Goal: Information Seeking & Learning: Get advice/opinions

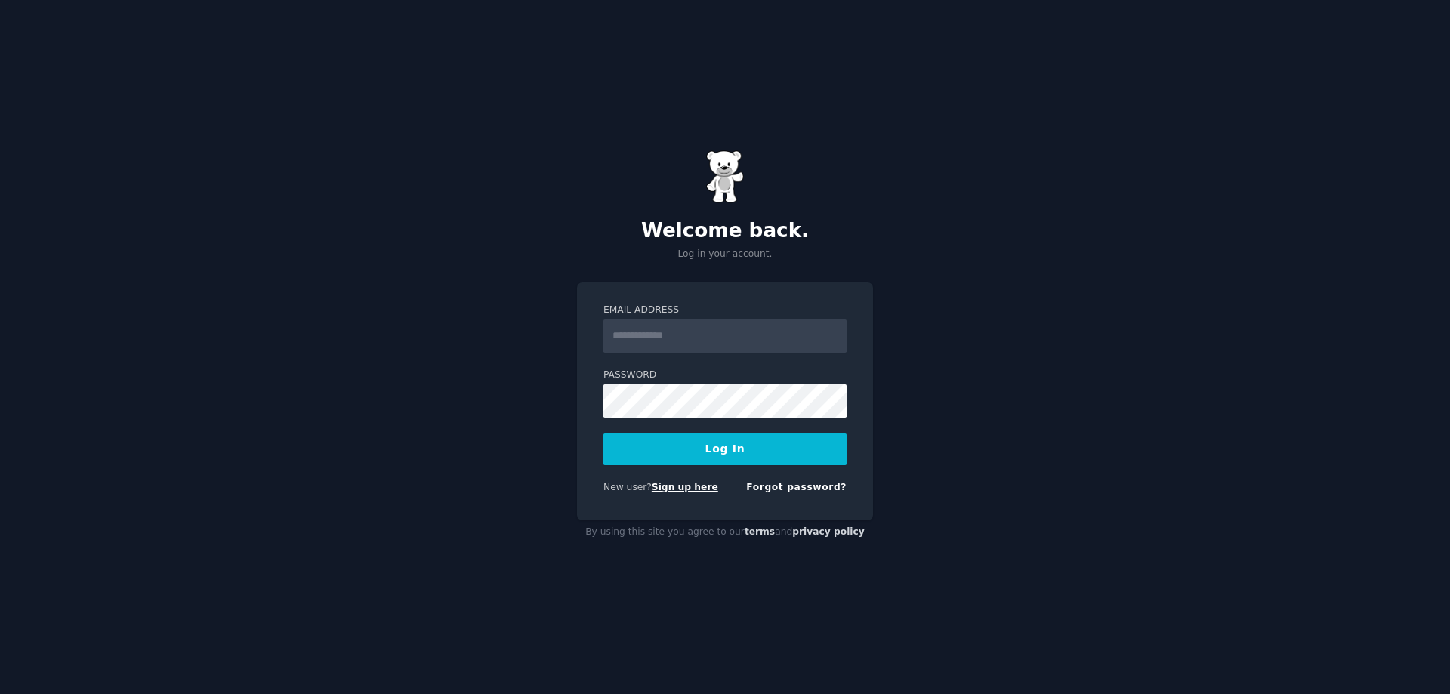
click at [681, 486] on link "Sign up here" at bounding box center [685, 487] width 66 height 11
click at [787, 339] on input "Email Address" at bounding box center [724, 335] width 243 height 33
type input "**********"
click at [732, 451] on button "Log In" at bounding box center [724, 449] width 243 height 32
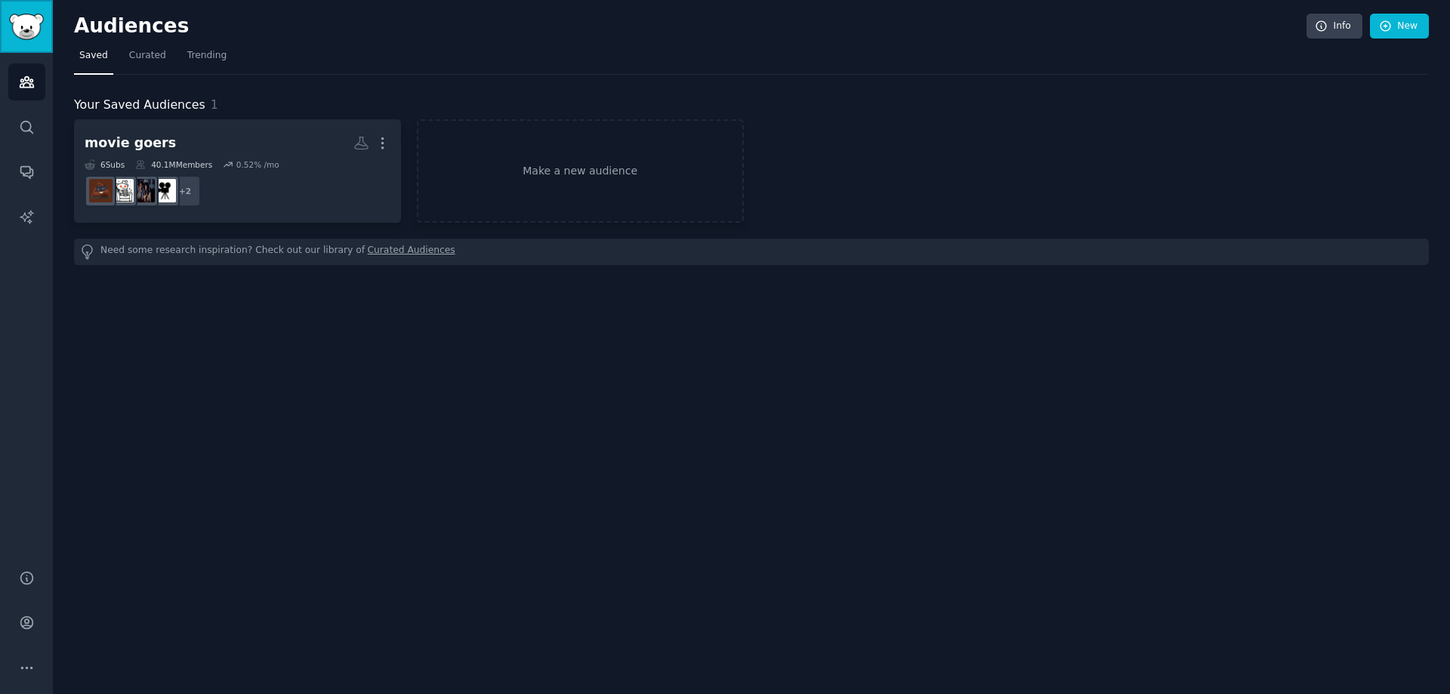
click at [24, 27] on img "Sidebar" at bounding box center [26, 27] width 35 height 26
click at [24, 81] on icon "Sidebar" at bounding box center [27, 82] width 16 height 16
click at [25, 125] on icon "Sidebar" at bounding box center [27, 127] width 16 height 16
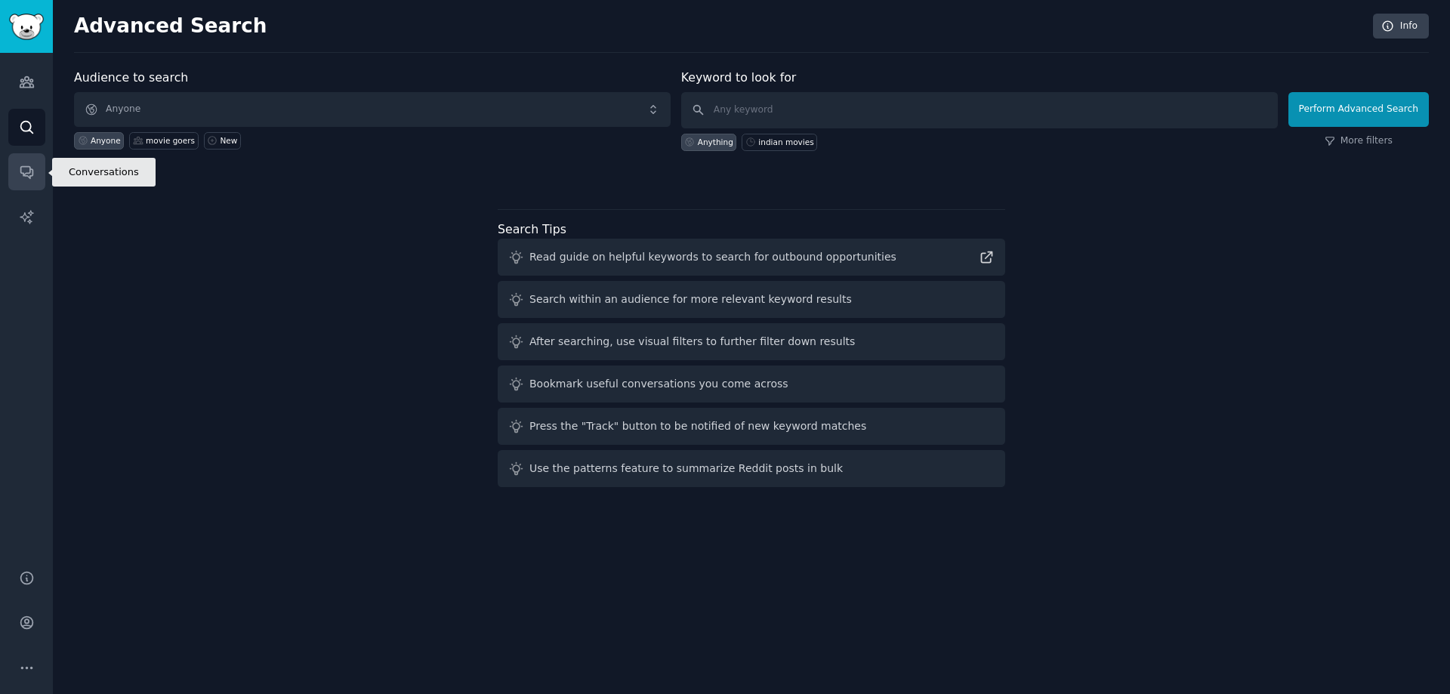
click at [26, 174] on icon "Sidebar" at bounding box center [27, 172] width 16 height 16
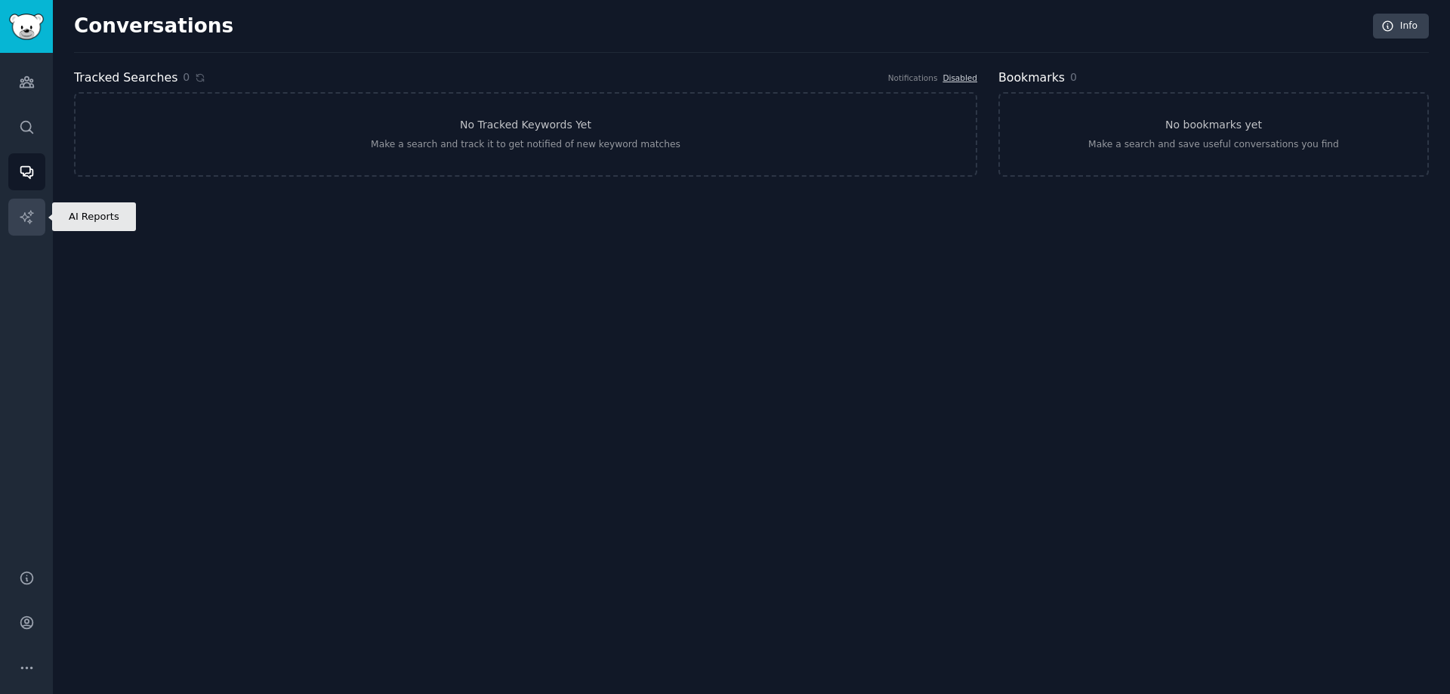
click at [26, 206] on link "AI Reports" at bounding box center [26, 217] width 37 height 37
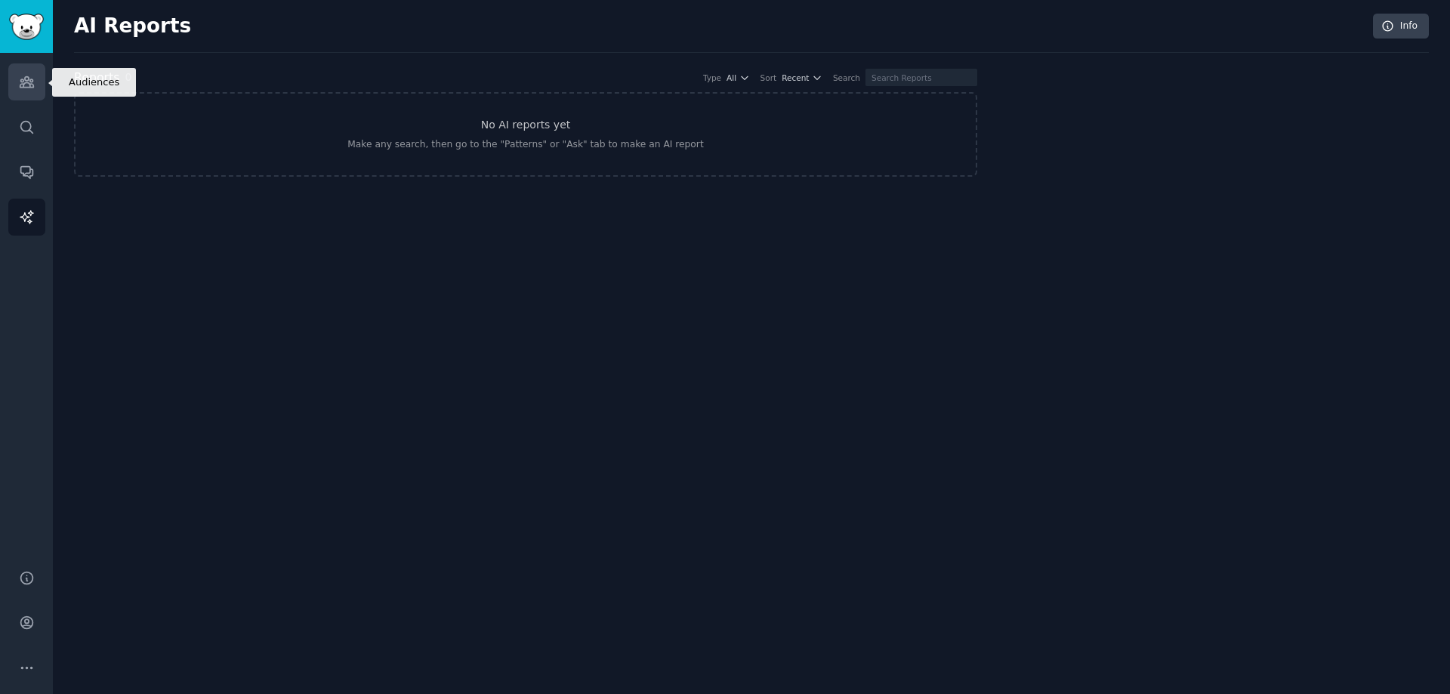
click at [30, 88] on icon "Sidebar" at bounding box center [27, 82] width 16 height 16
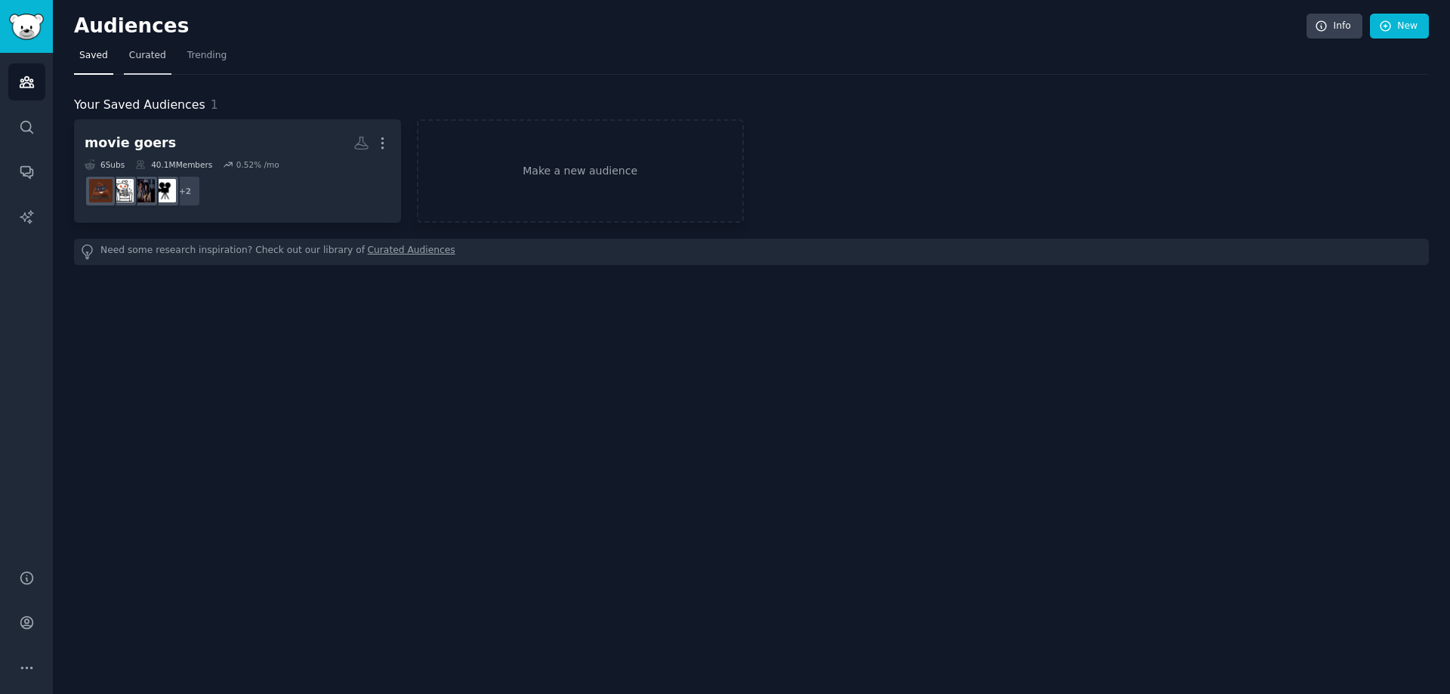
click at [146, 58] on span "Curated" at bounding box center [147, 56] width 37 height 14
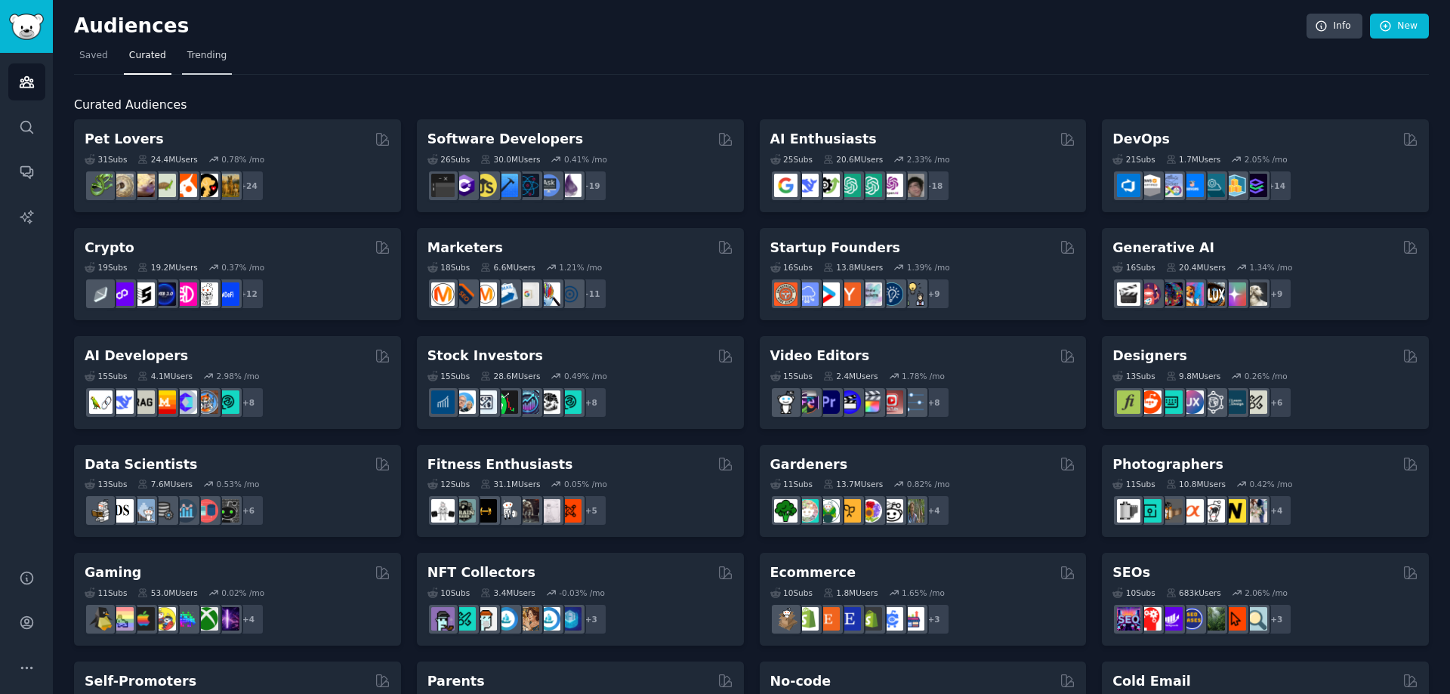
click at [206, 57] on span "Trending" at bounding box center [206, 56] width 39 height 14
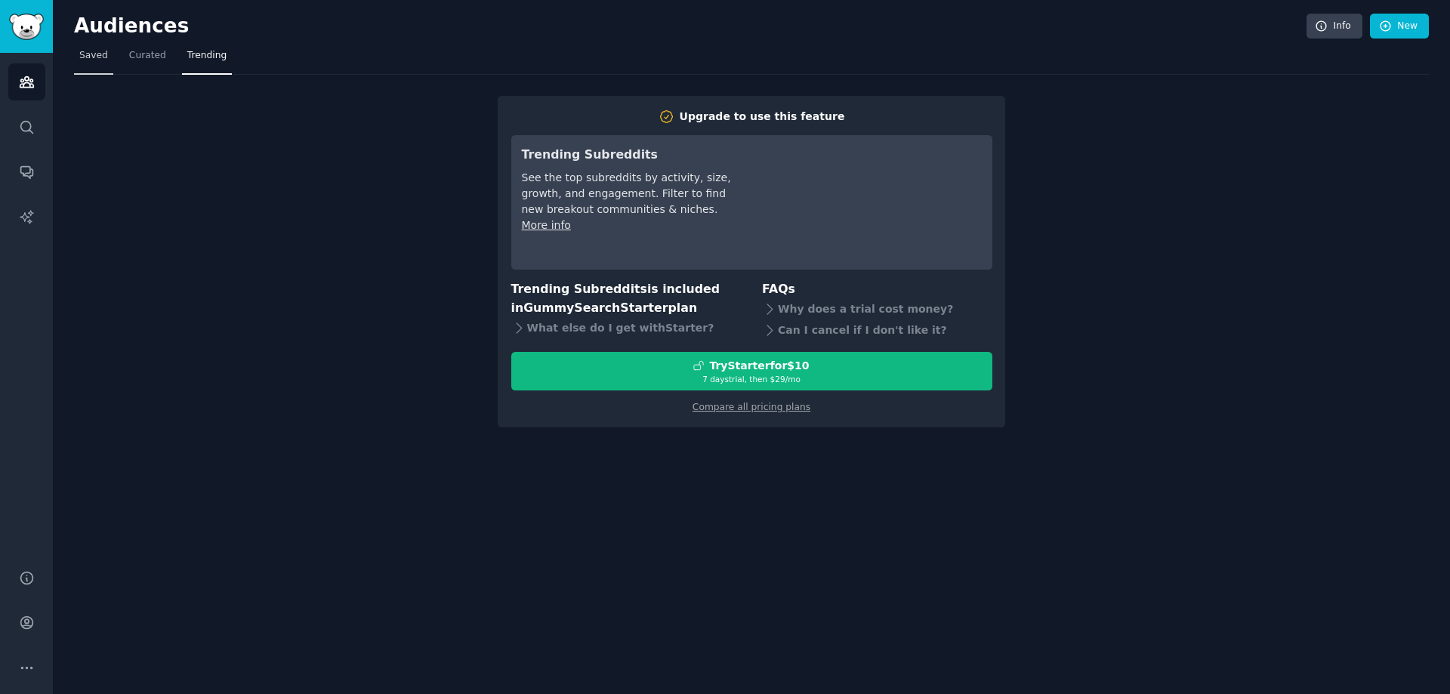
click at [99, 57] on span "Saved" at bounding box center [93, 56] width 29 height 14
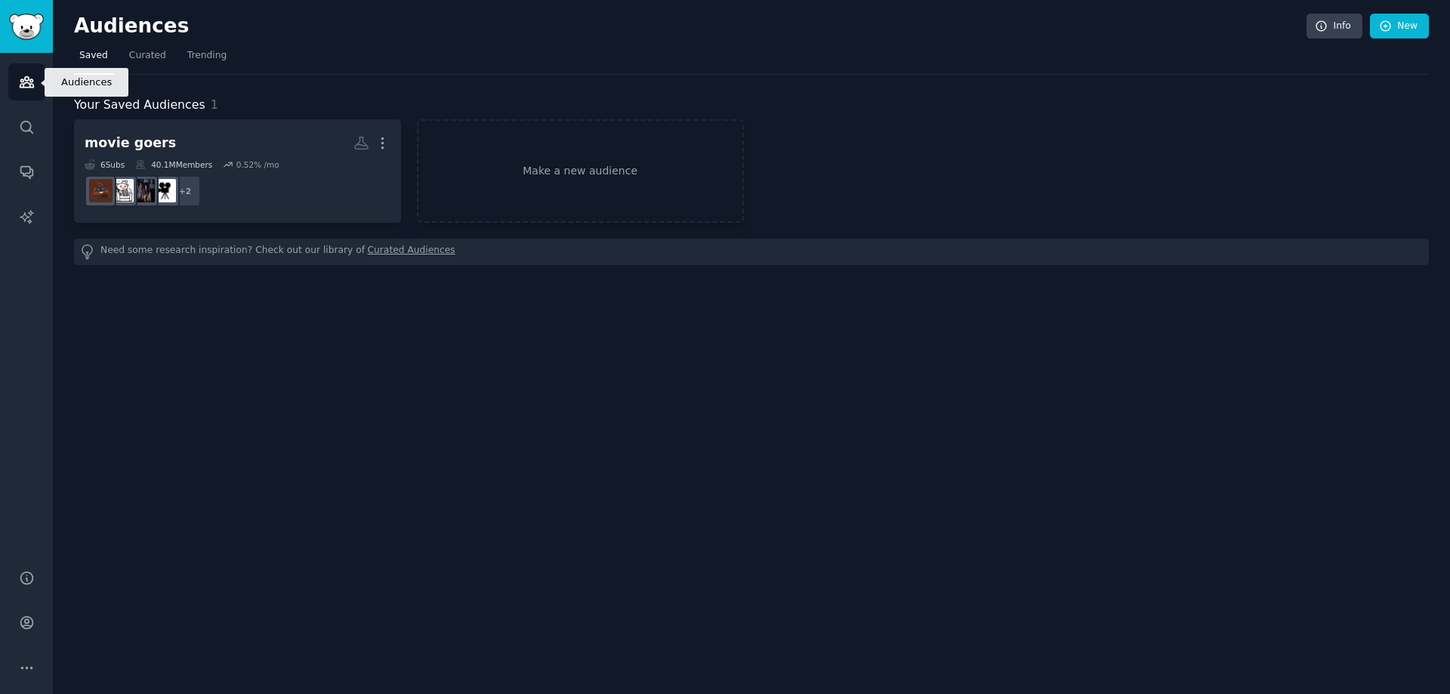
click at [30, 81] on icon "Sidebar" at bounding box center [27, 82] width 14 height 11
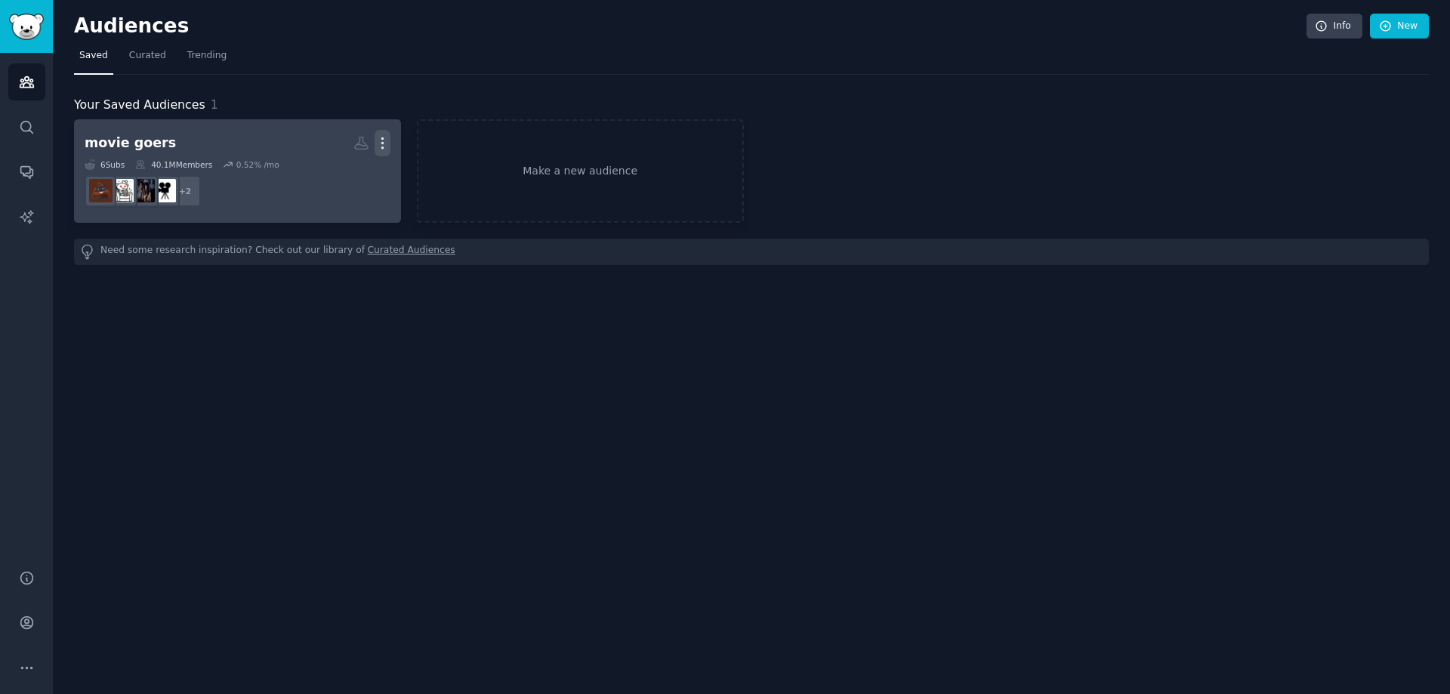
click at [384, 146] on icon "button" at bounding box center [382, 143] width 16 height 16
click at [355, 143] on link "View" at bounding box center [330, 149] width 72 height 32
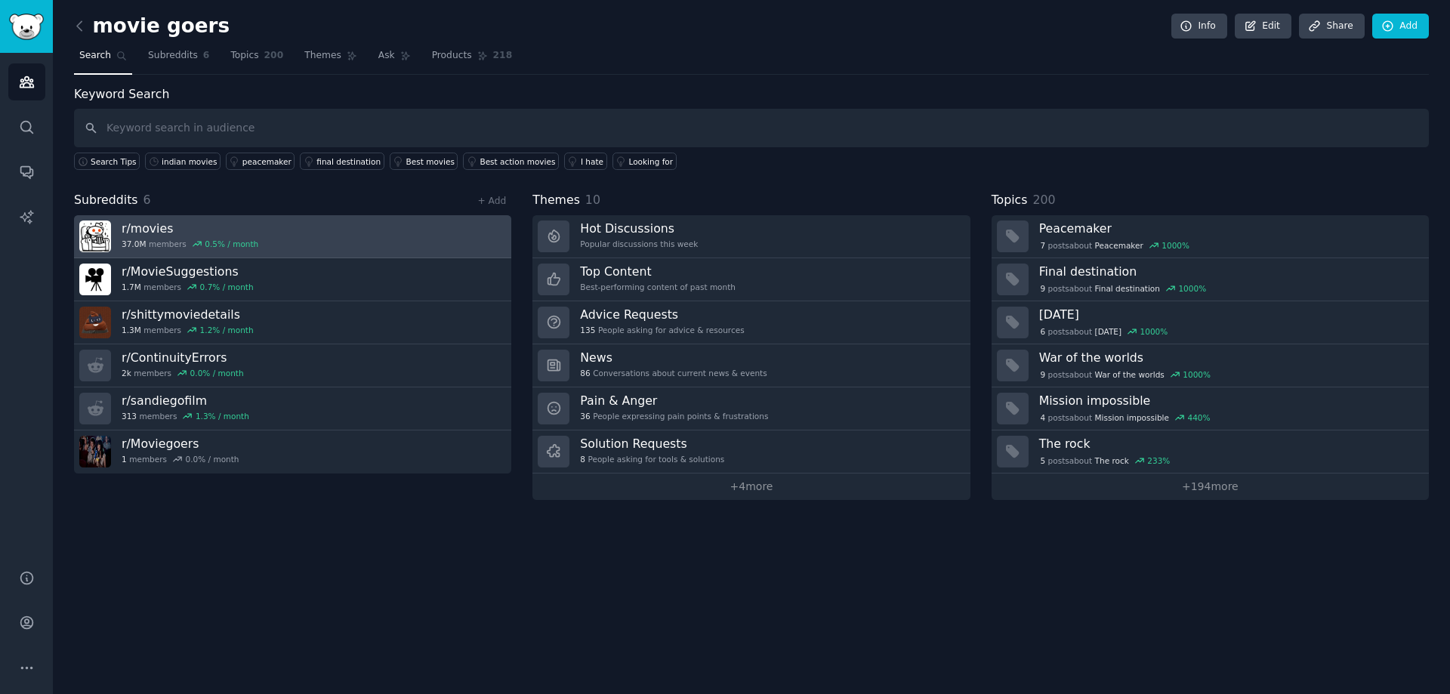
click at [170, 230] on h3 "r/ movies" at bounding box center [190, 228] width 137 height 16
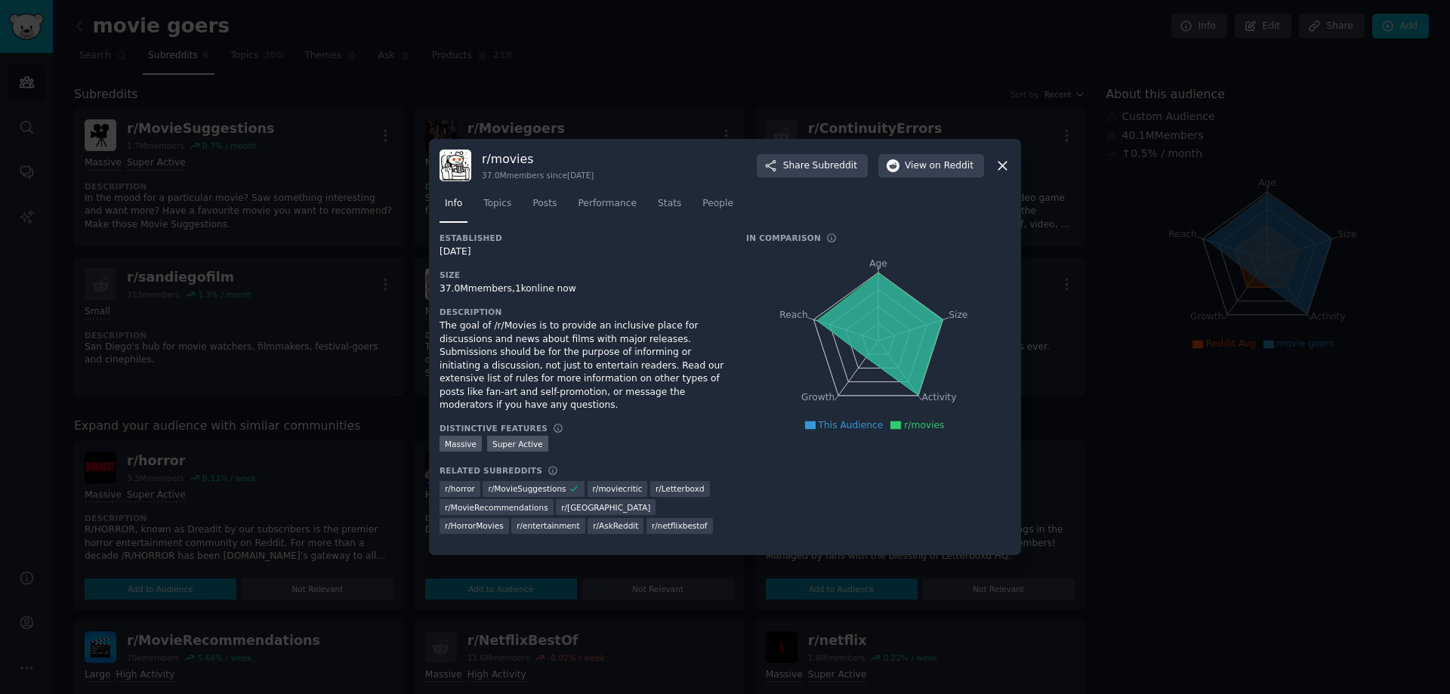
click at [1002, 170] on icon at bounding box center [1002, 166] width 8 height 8
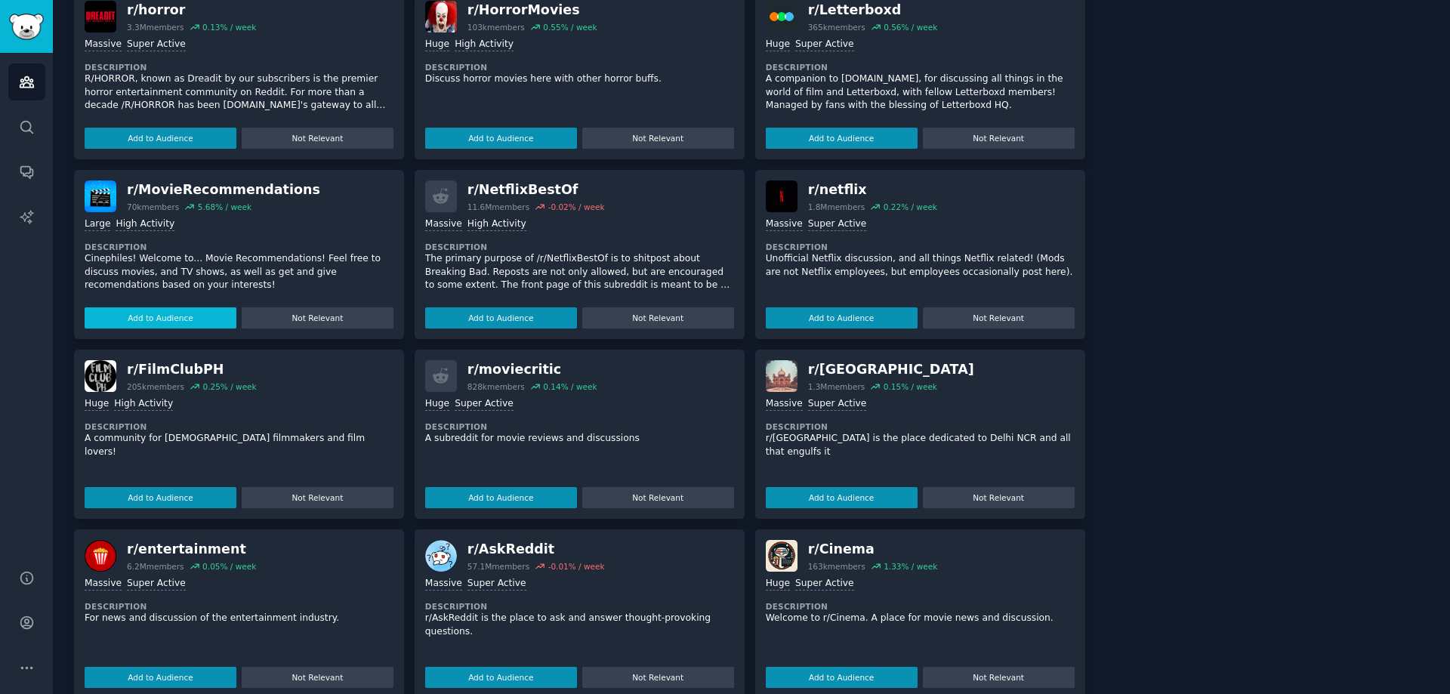
scroll to position [453, 0]
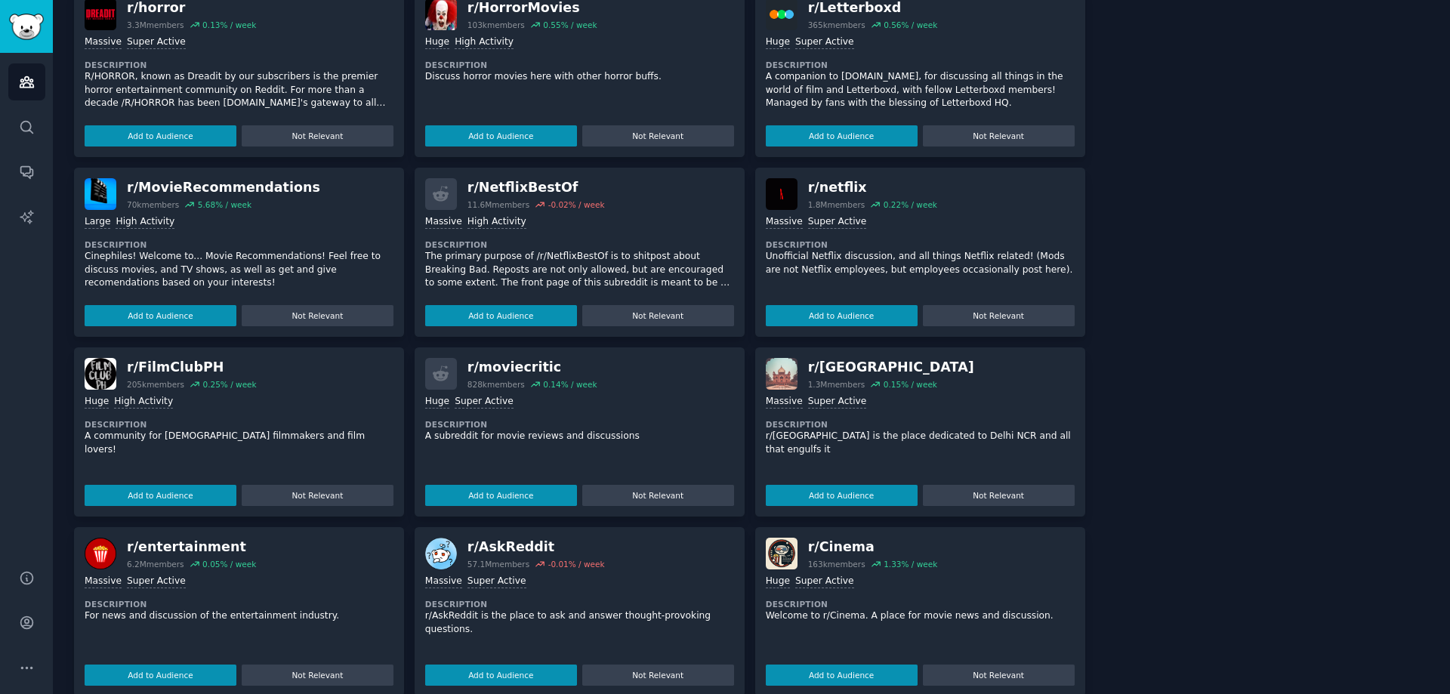
click at [214, 192] on div "r/ MovieRecommendations" at bounding box center [223, 187] width 193 height 19
click at [197, 313] on button "Add to Audience" at bounding box center [161, 315] width 152 height 21
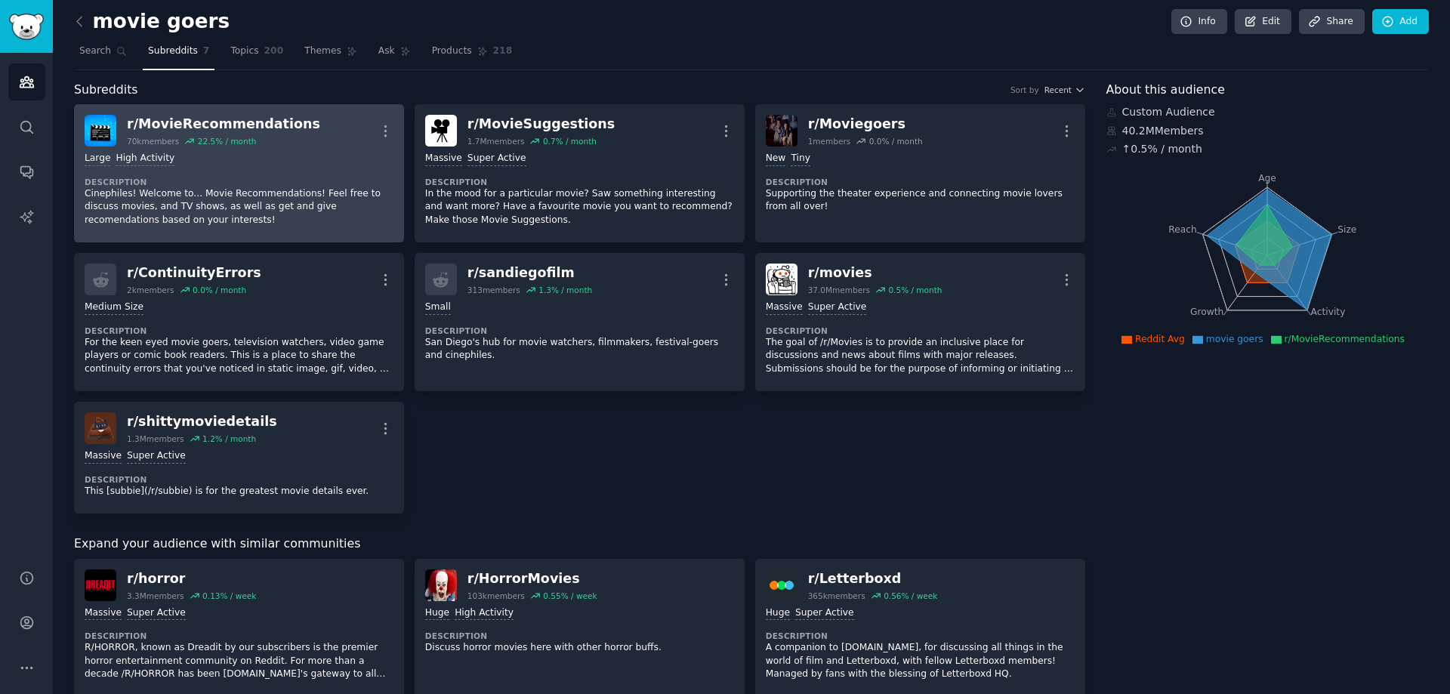
scroll to position [0, 0]
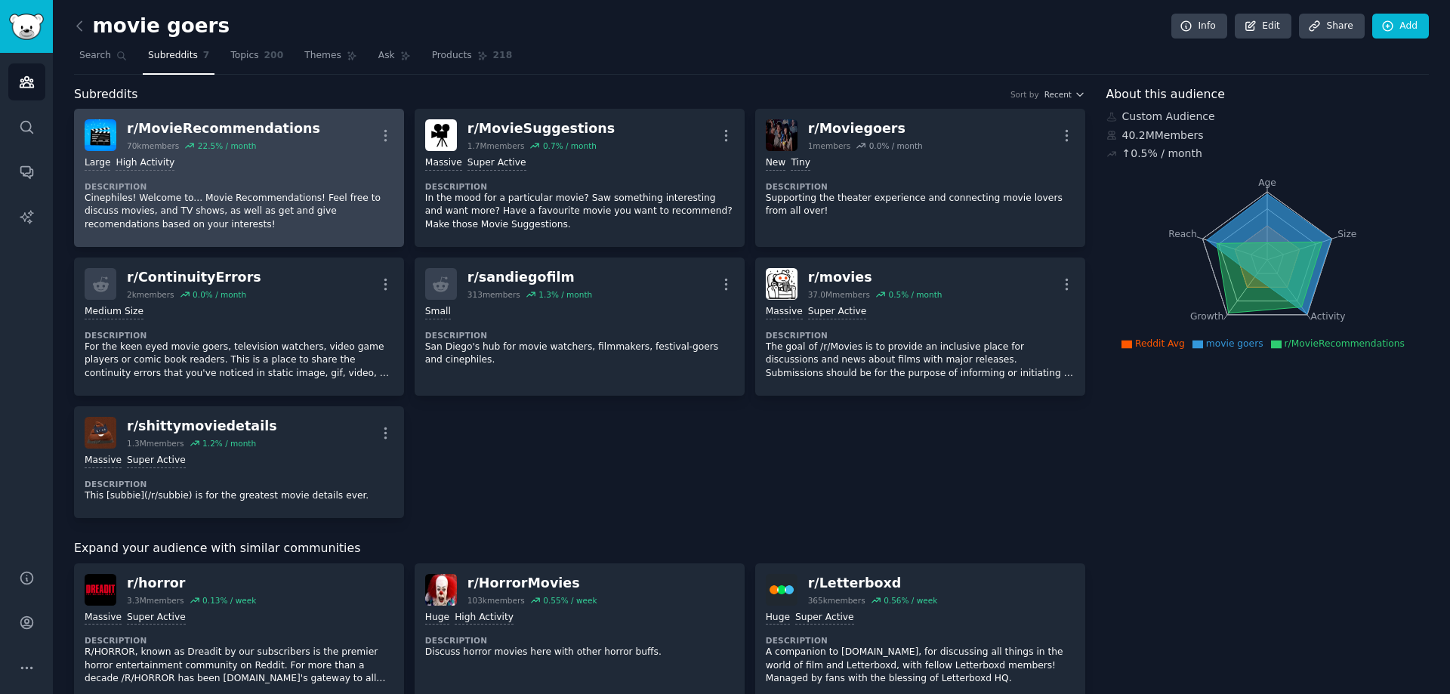
click at [205, 125] on div "r/ MovieRecommendations" at bounding box center [223, 128] width 193 height 19
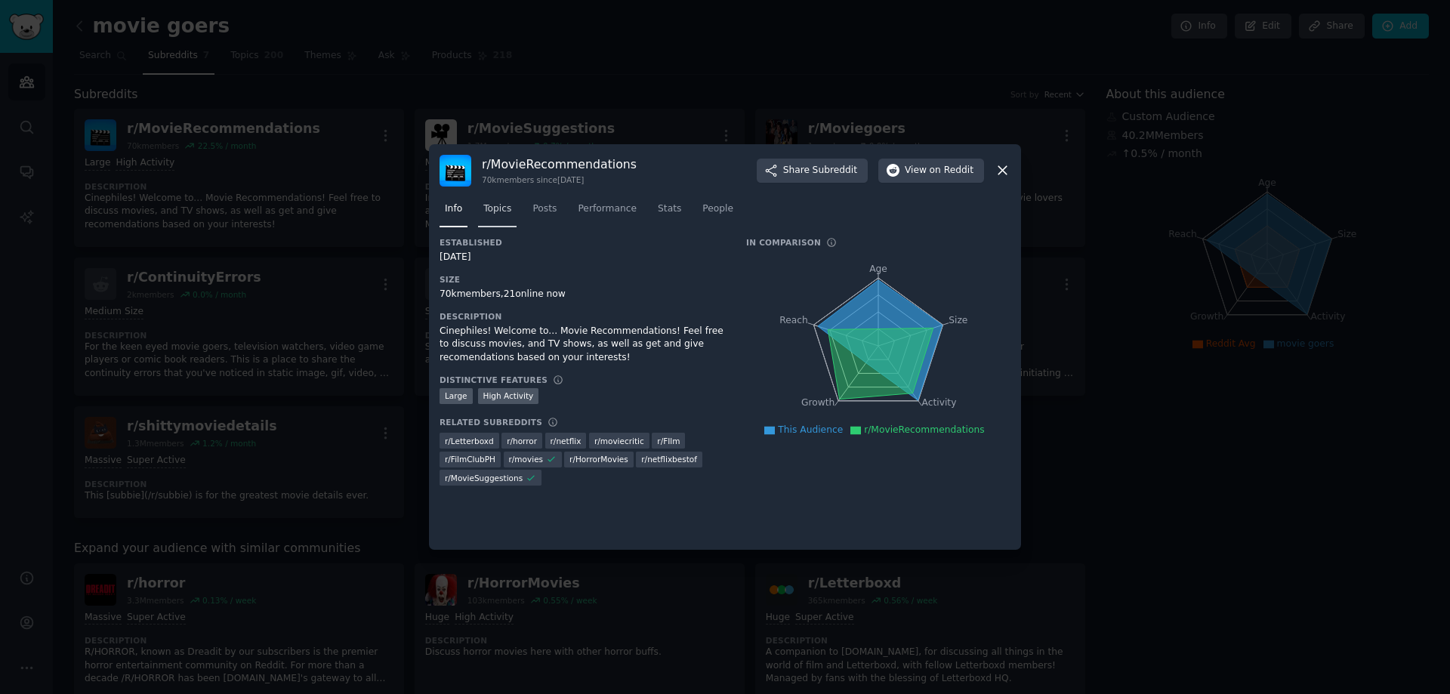
click at [497, 211] on span "Topics" at bounding box center [497, 209] width 28 height 14
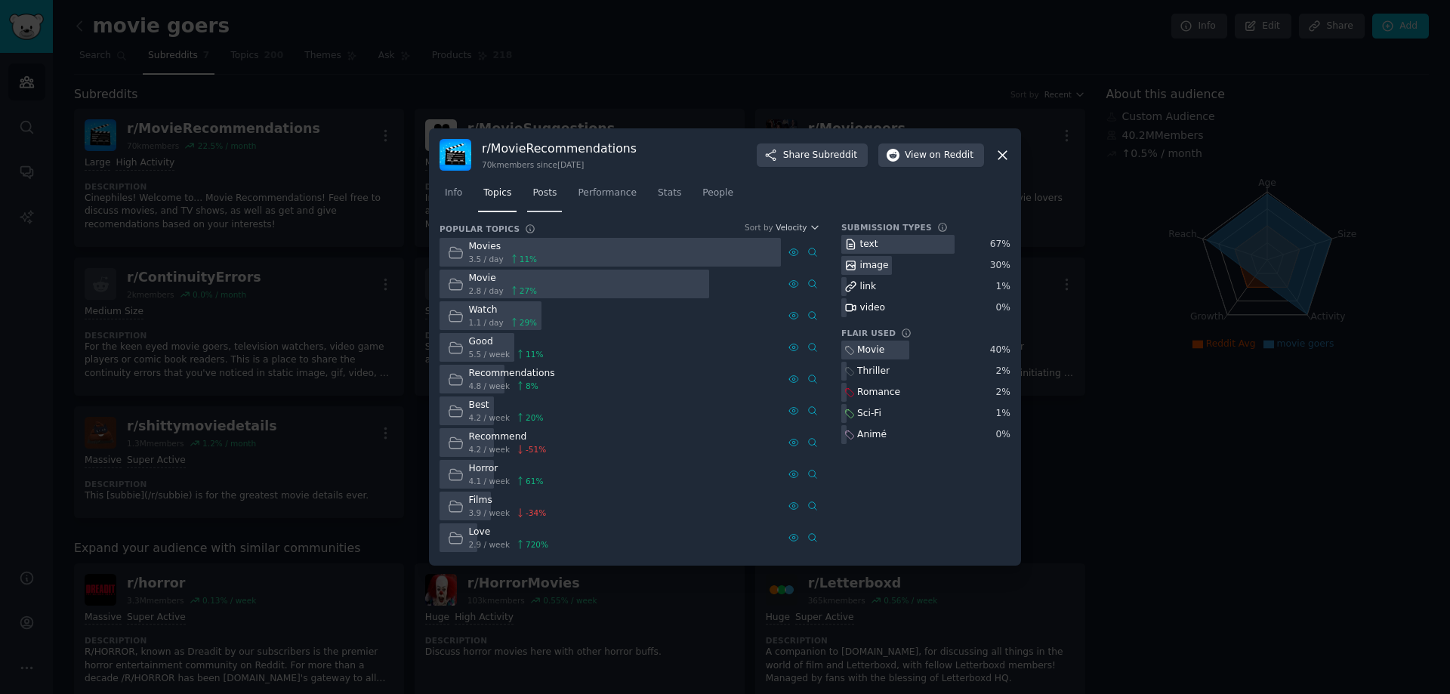
click at [546, 199] on span "Posts" at bounding box center [544, 193] width 24 height 14
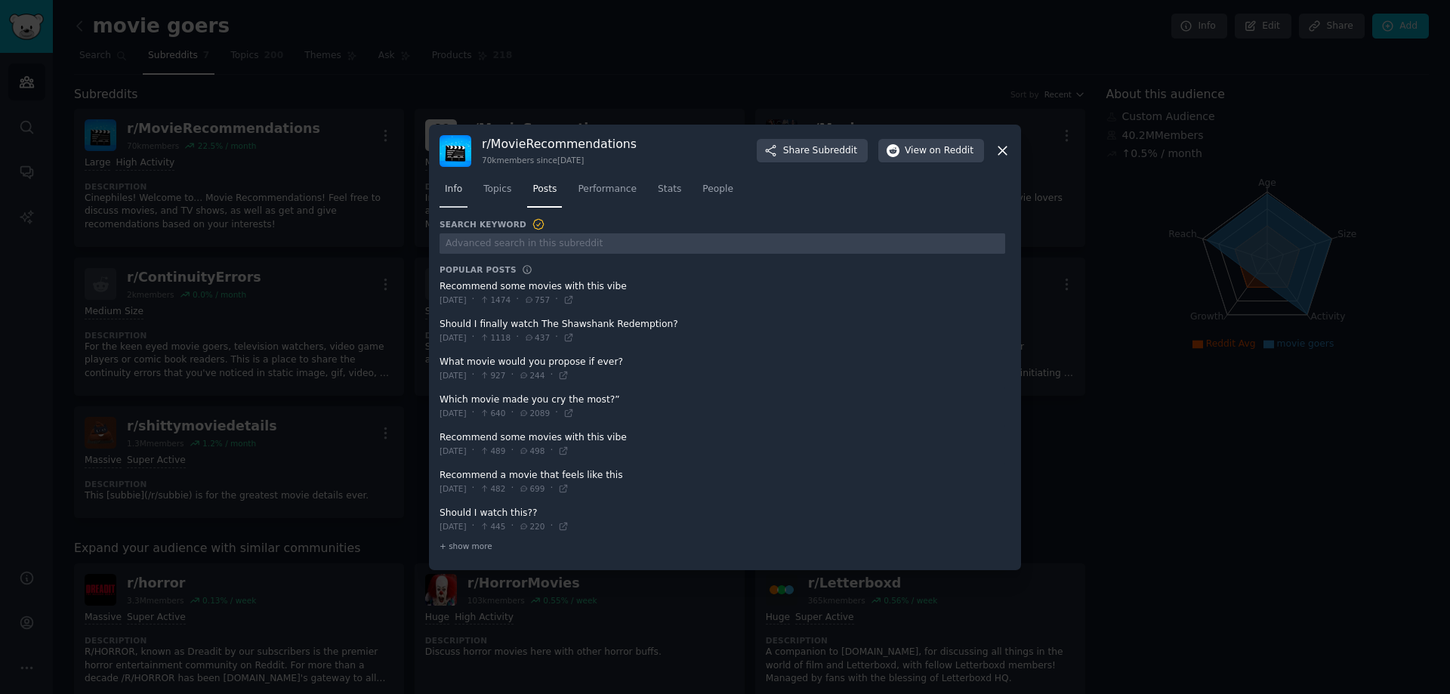
click at [450, 189] on span "Info" at bounding box center [453, 190] width 17 height 14
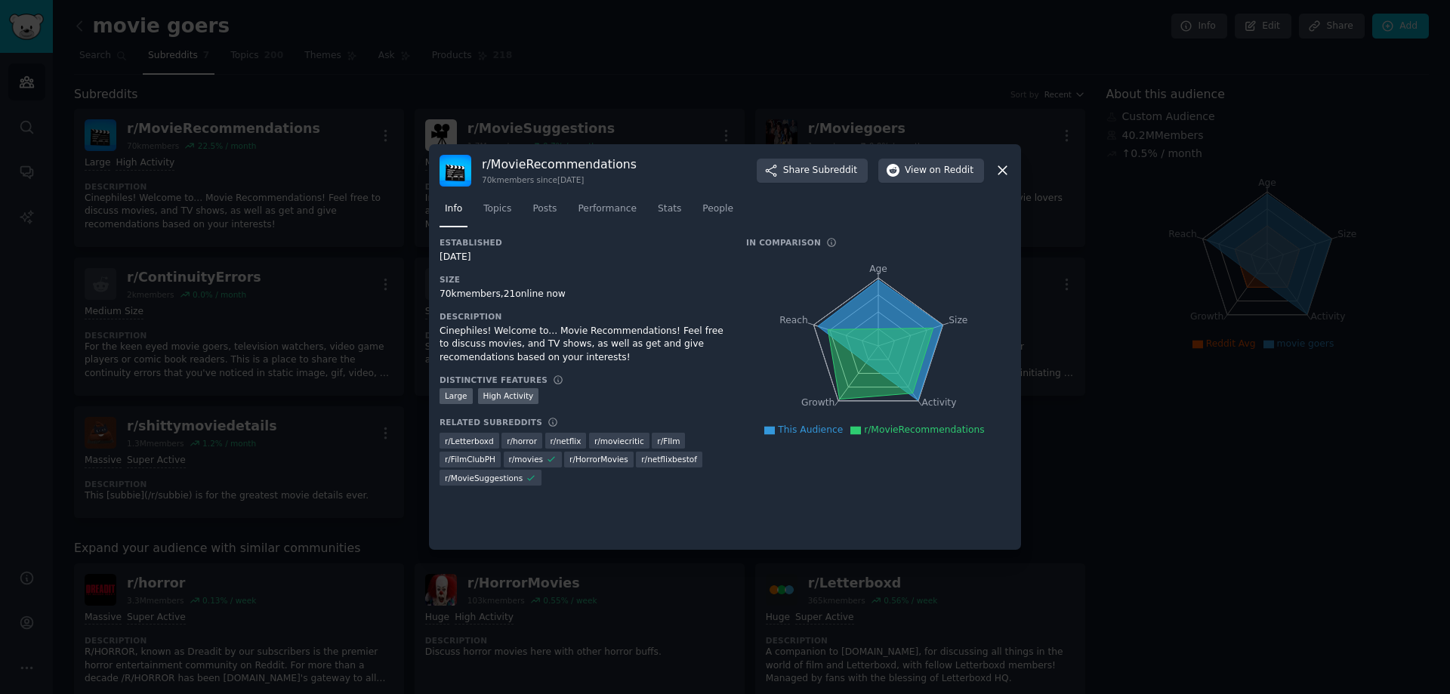
click at [1004, 168] on icon at bounding box center [1002, 170] width 16 height 16
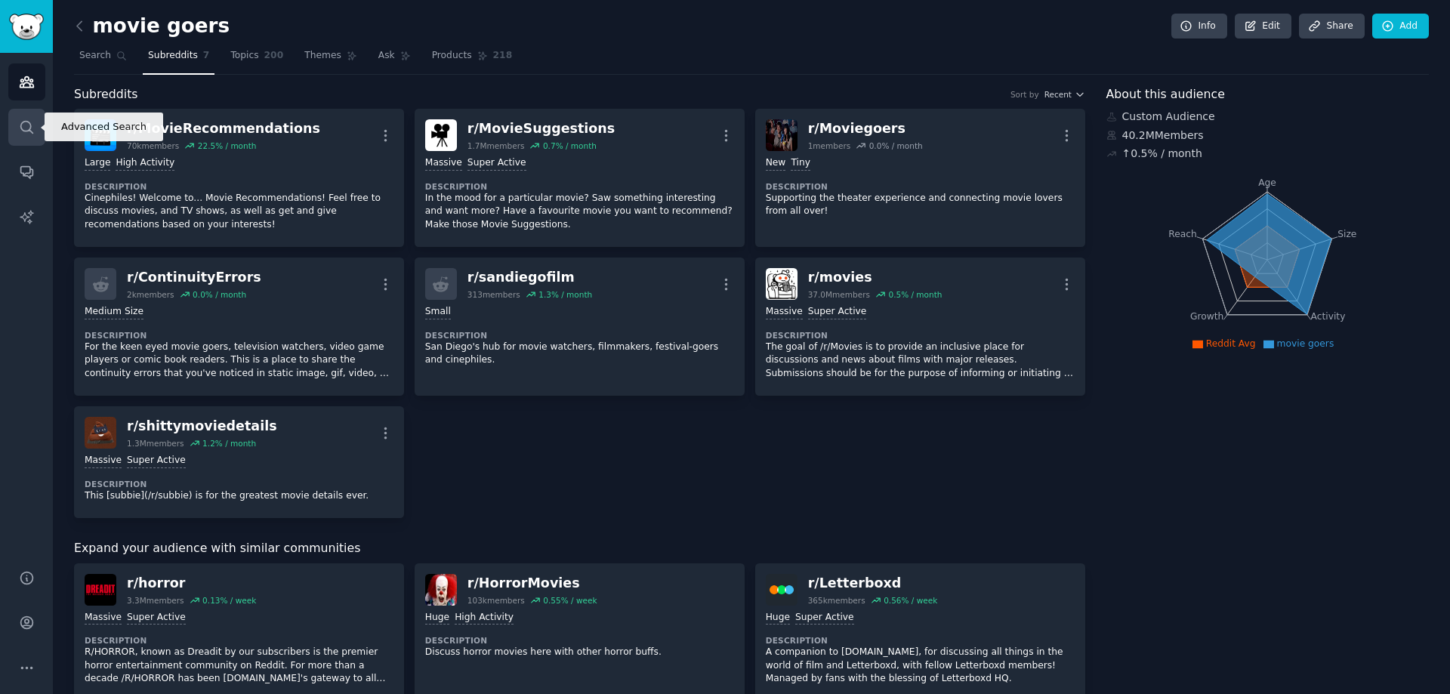
click at [30, 123] on icon "Sidebar" at bounding box center [27, 127] width 16 height 16
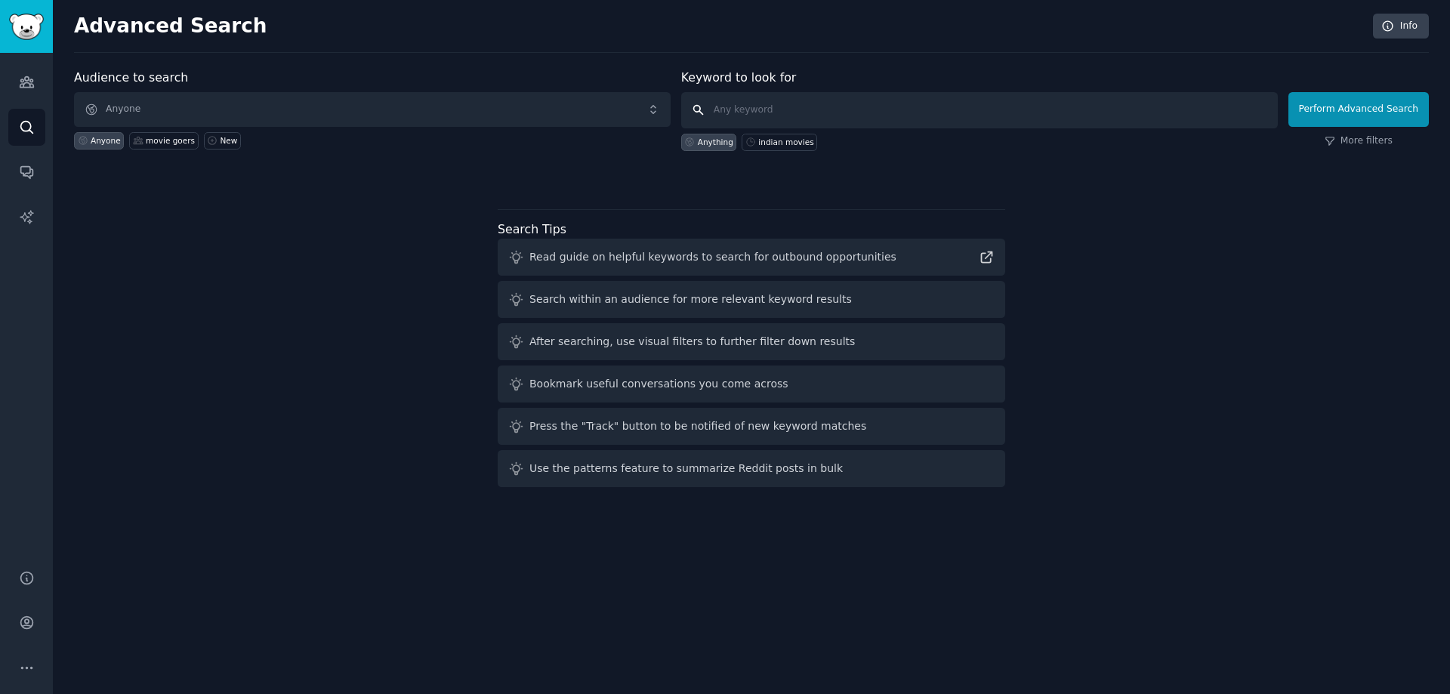
click at [799, 112] on input "text" at bounding box center [979, 110] width 596 height 36
click at [796, 141] on div "indian movies" at bounding box center [785, 142] width 55 height 11
click at [849, 109] on input "indian movies" at bounding box center [979, 110] width 596 height 36
type input "indian movies recommendation"
click at [1345, 109] on button "Perform Advanced Search" at bounding box center [1358, 109] width 140 height 35
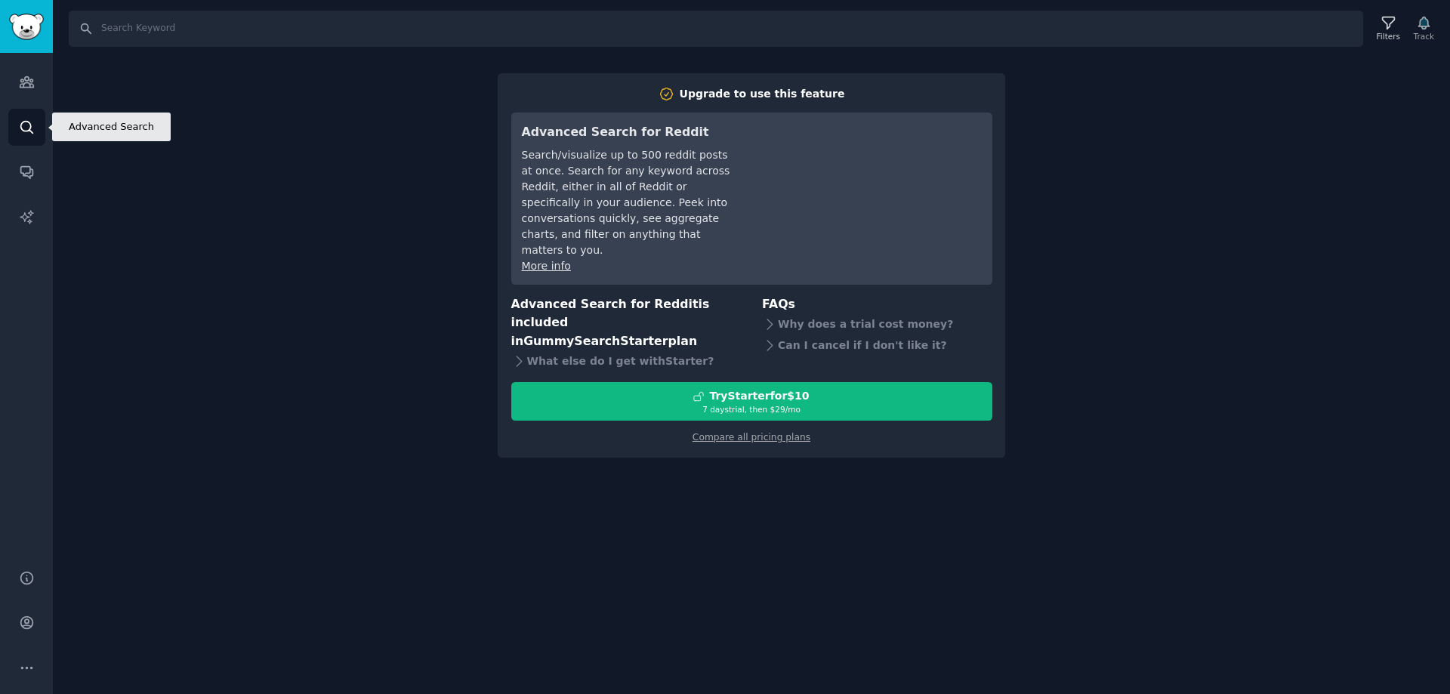
click at [26, 116] on link "Search" at bounding box center [26, 127] width 37 height 37
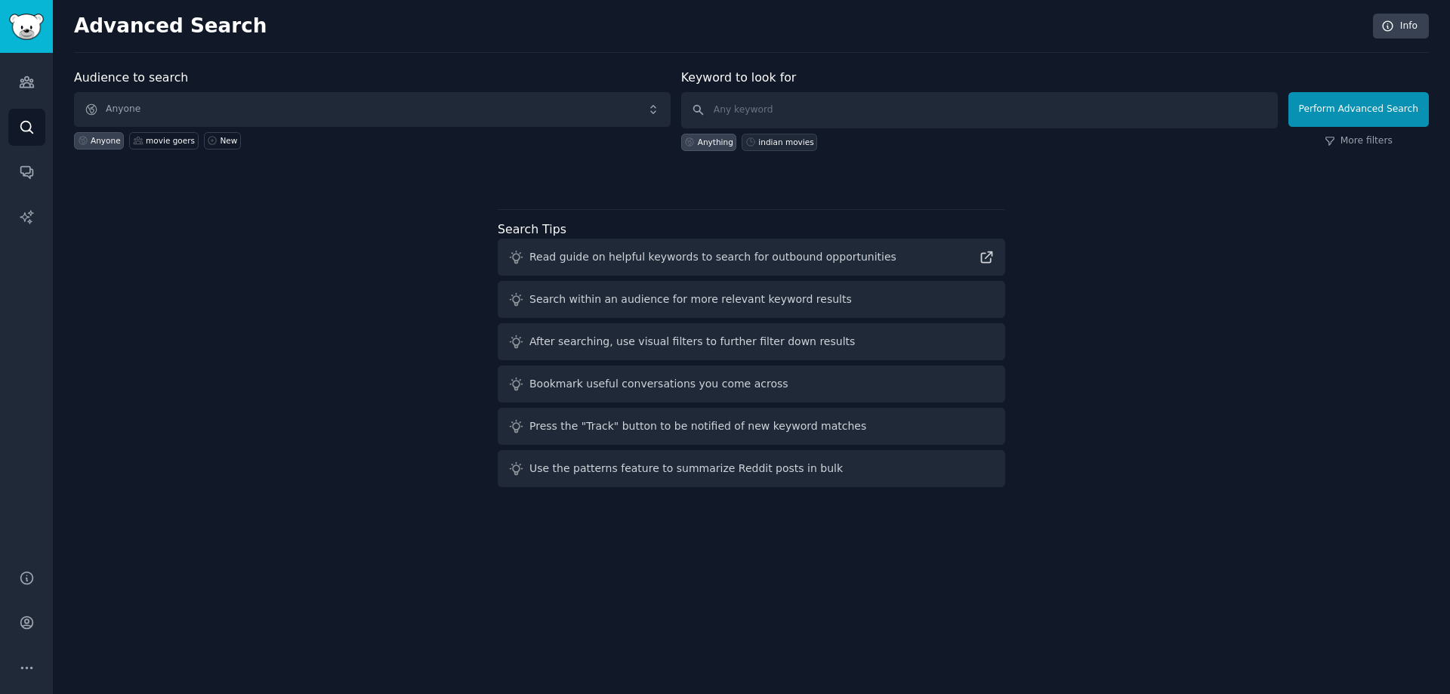
click at [793, 143] on div "indian movies" at bounding box center [785, 142] width 55 height 11
type input "indian movies"
click at [1353, 112] on button "Perform Advanced Search" at bounding box center [1358, 109] width 140 height 35
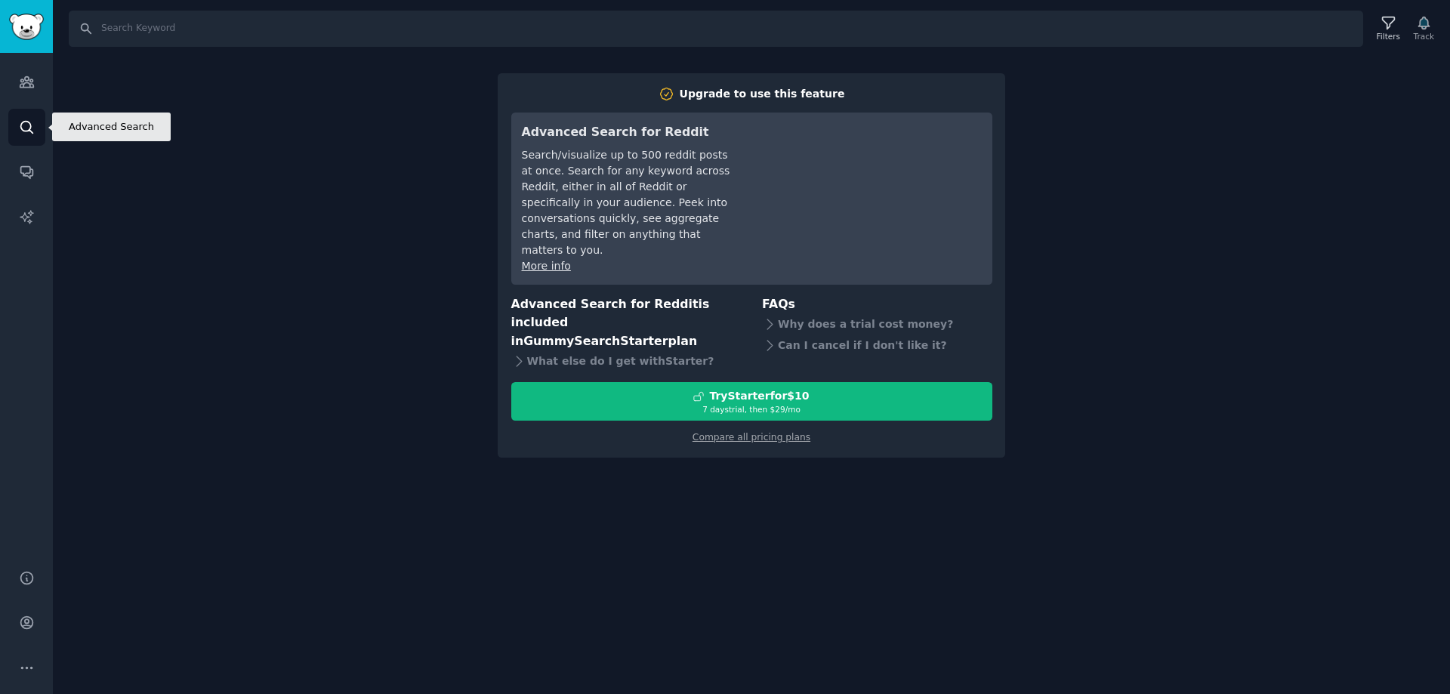
click at [29, 122] on icon "Sidebar" at bounding box center [26, 127] width 12 height 12
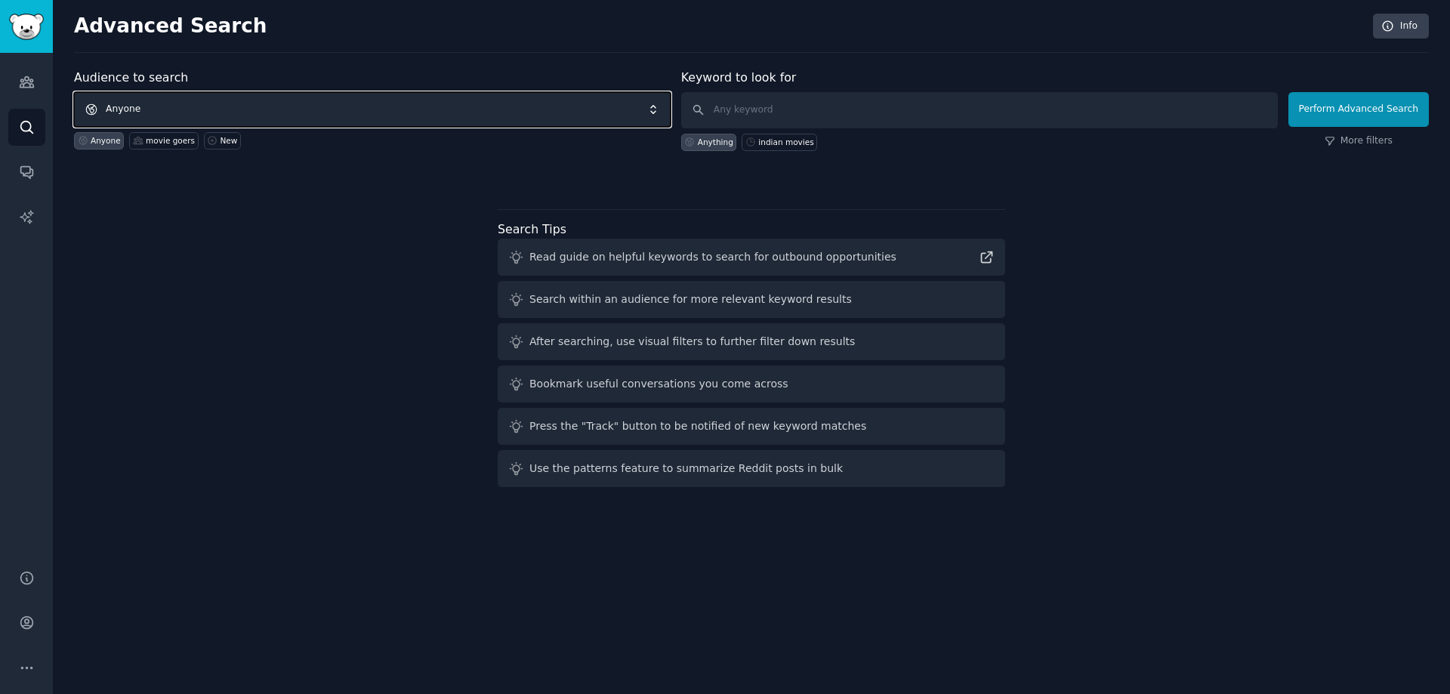
click at [311, 109] on span "Anyone" at bounding box center [372, 109] width 596 height 35
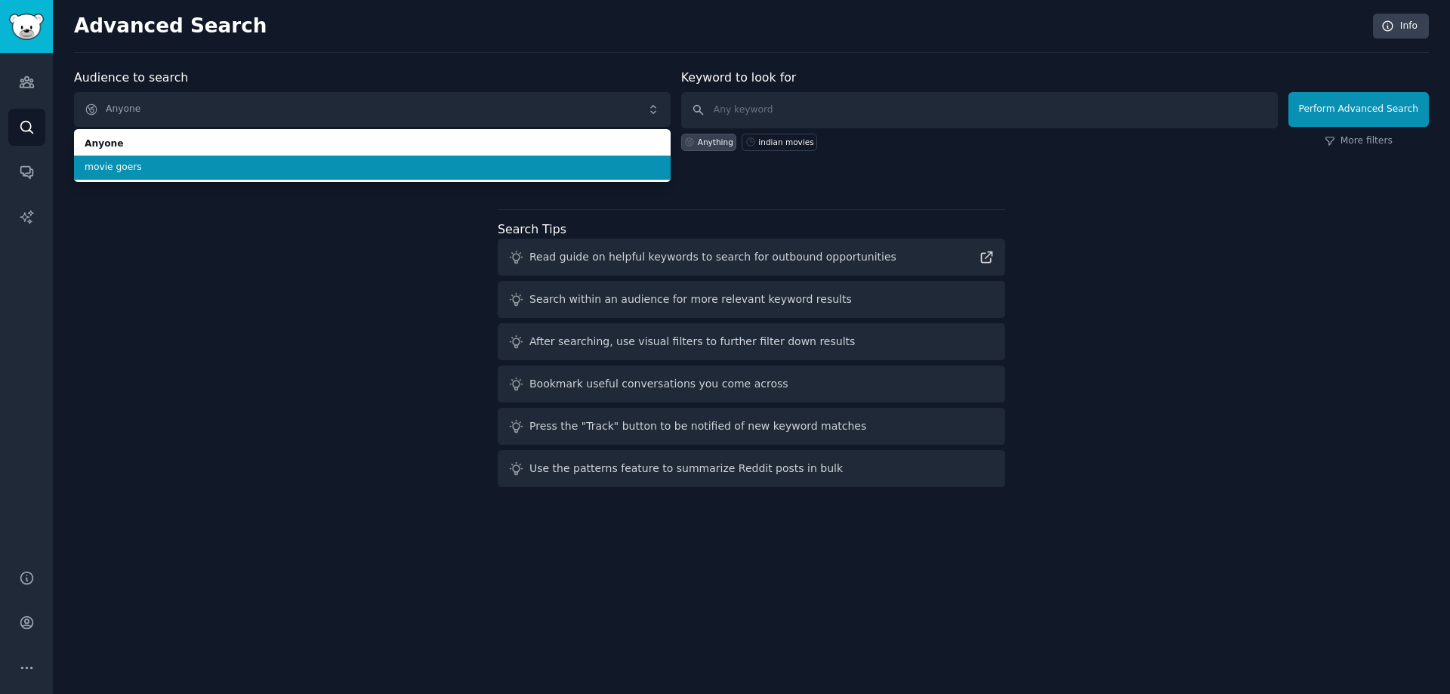
drag, startPoint x: 261, startPoint y: 163, endPoint x: 252, endPoint y: 160, distance: 9.5
click at [260, 163] on span "movie goers" at bounding box center [372, 168] width 575 height 14
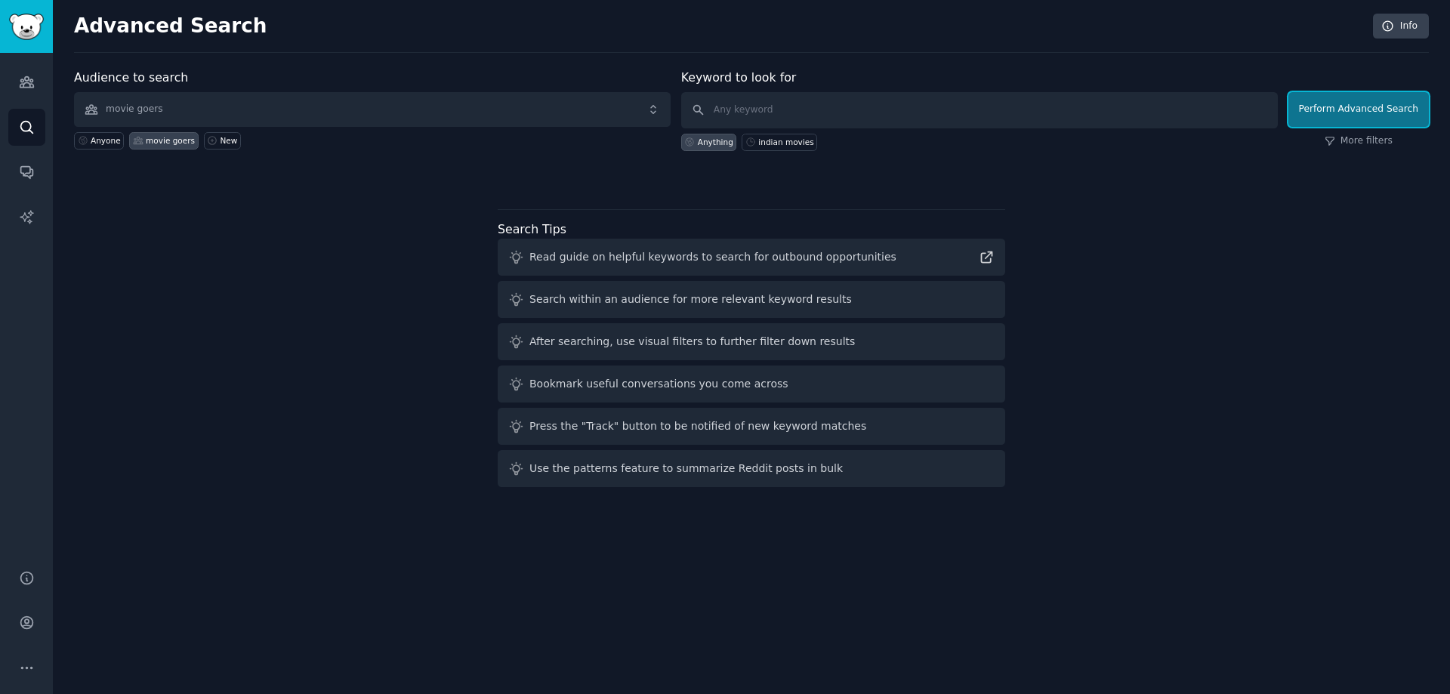
click at [1370, 111] on button "Perform Advanced Search" at bounding box center [1358, 109] width 140 height 35
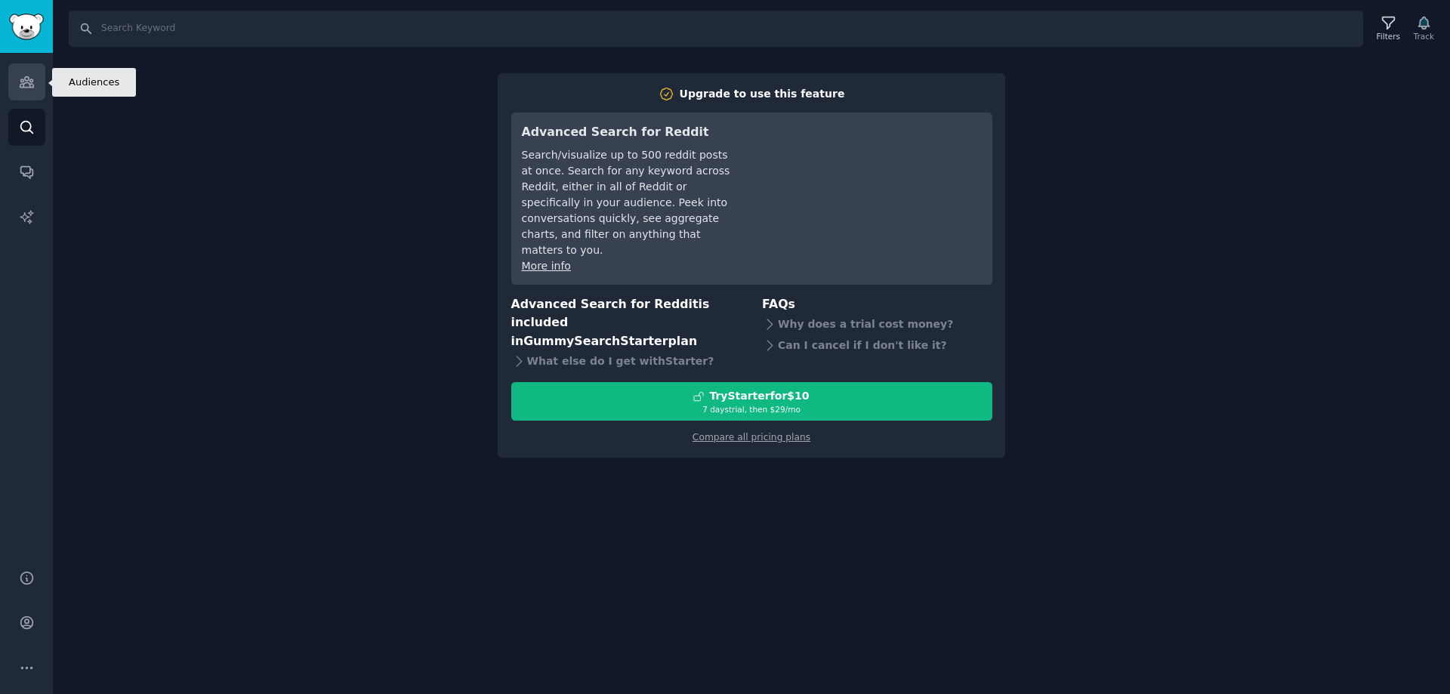
click at [20, 78] on icon "Sidebar" at bounding box center [27, 82] width 16 height 16
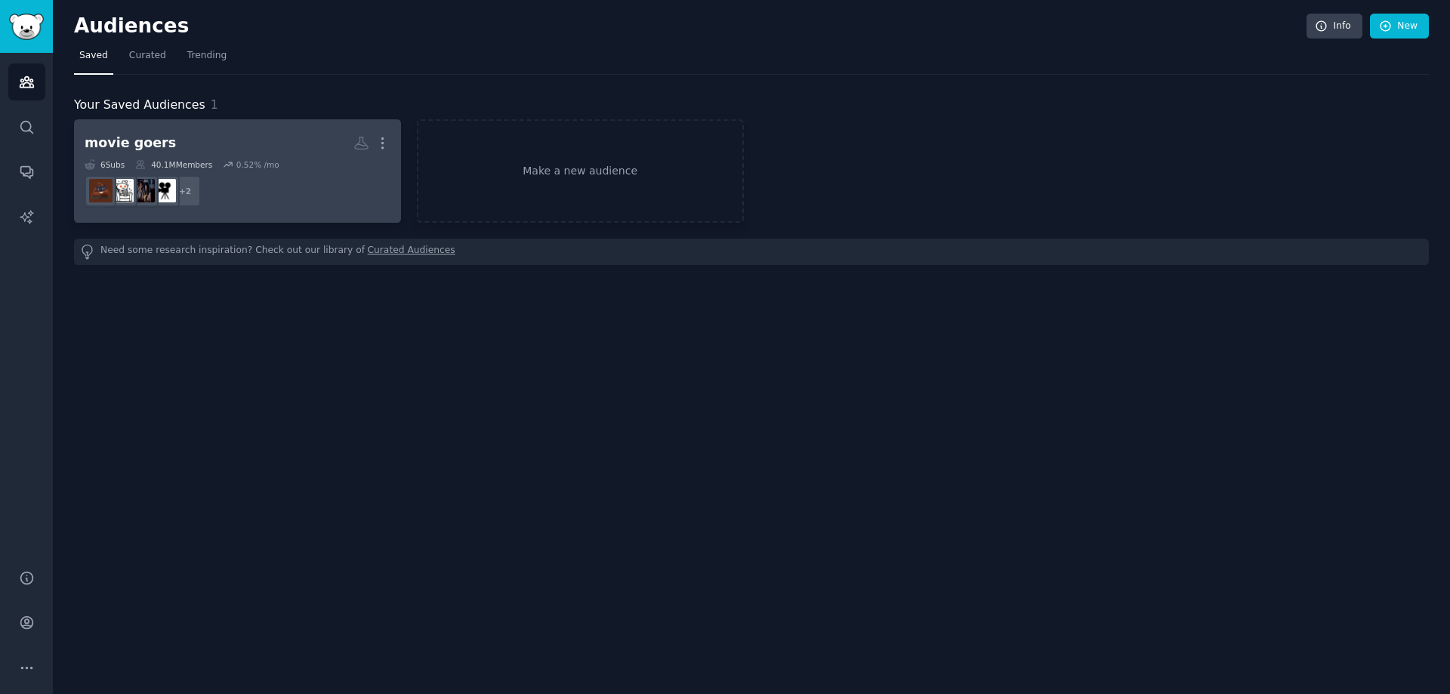
click at [181, 167] on div "40.1M Members" at bounding box center [173, 164] width 77 height 11
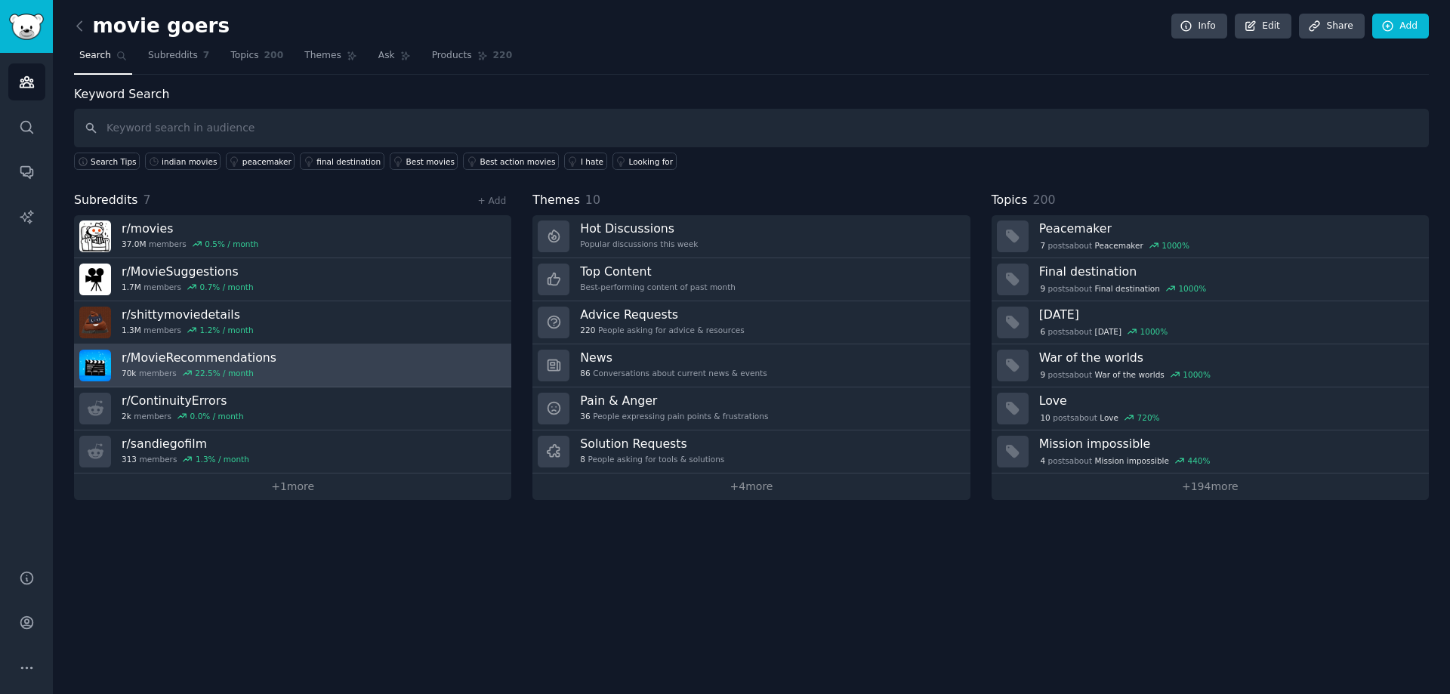
click at [217, 355] on h3 "r/ MovieRecommendations" at bounding box center [199, 358] width 155 height 16
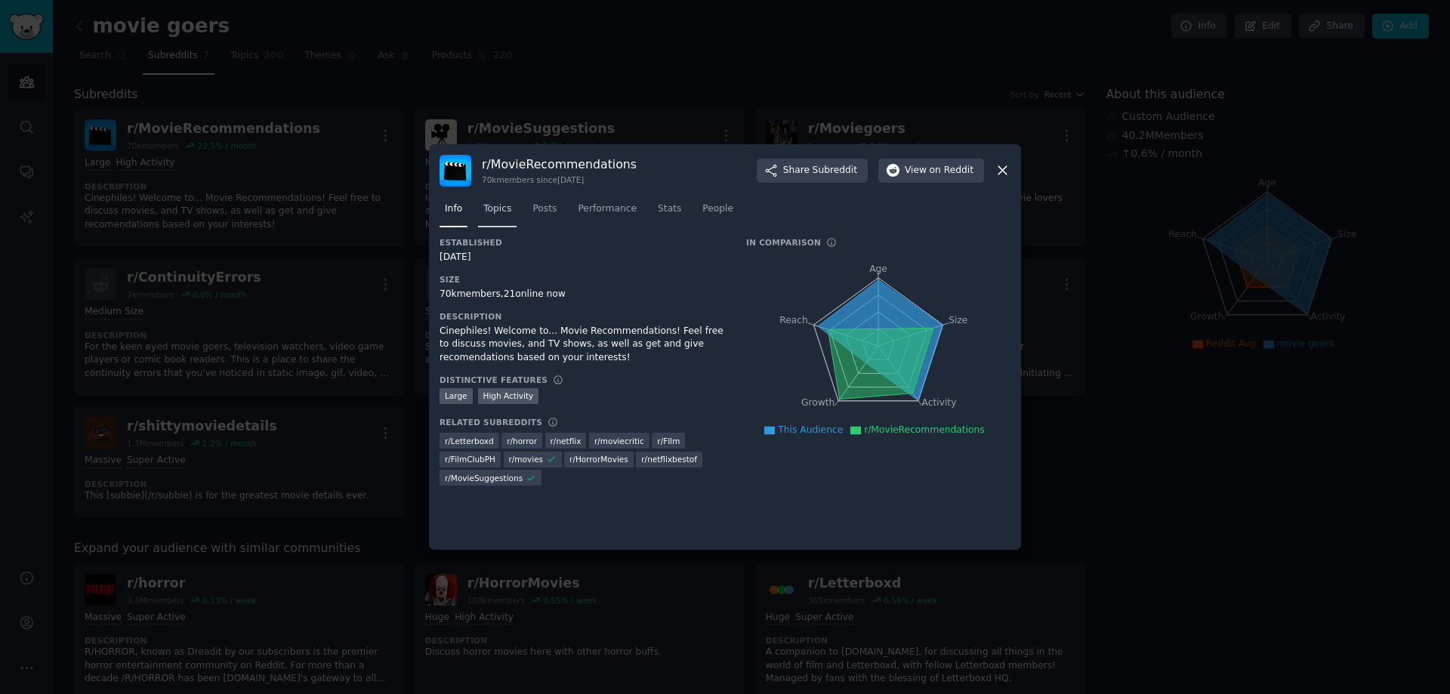
click at [495, 213] on span "Topics" at bounding box center [497, 209] width 28 height 14
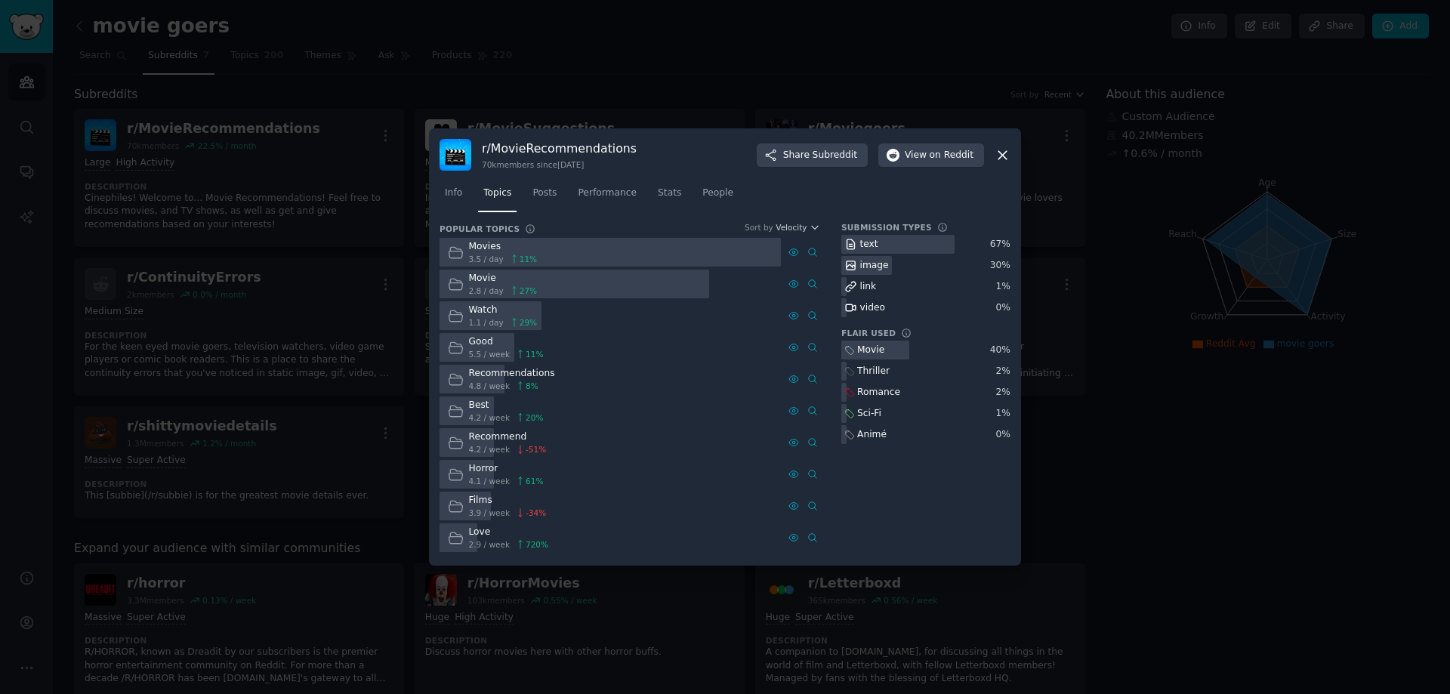
click at [452, 193] on span "Info" at bounding box center [453, 193] width 17 height 14
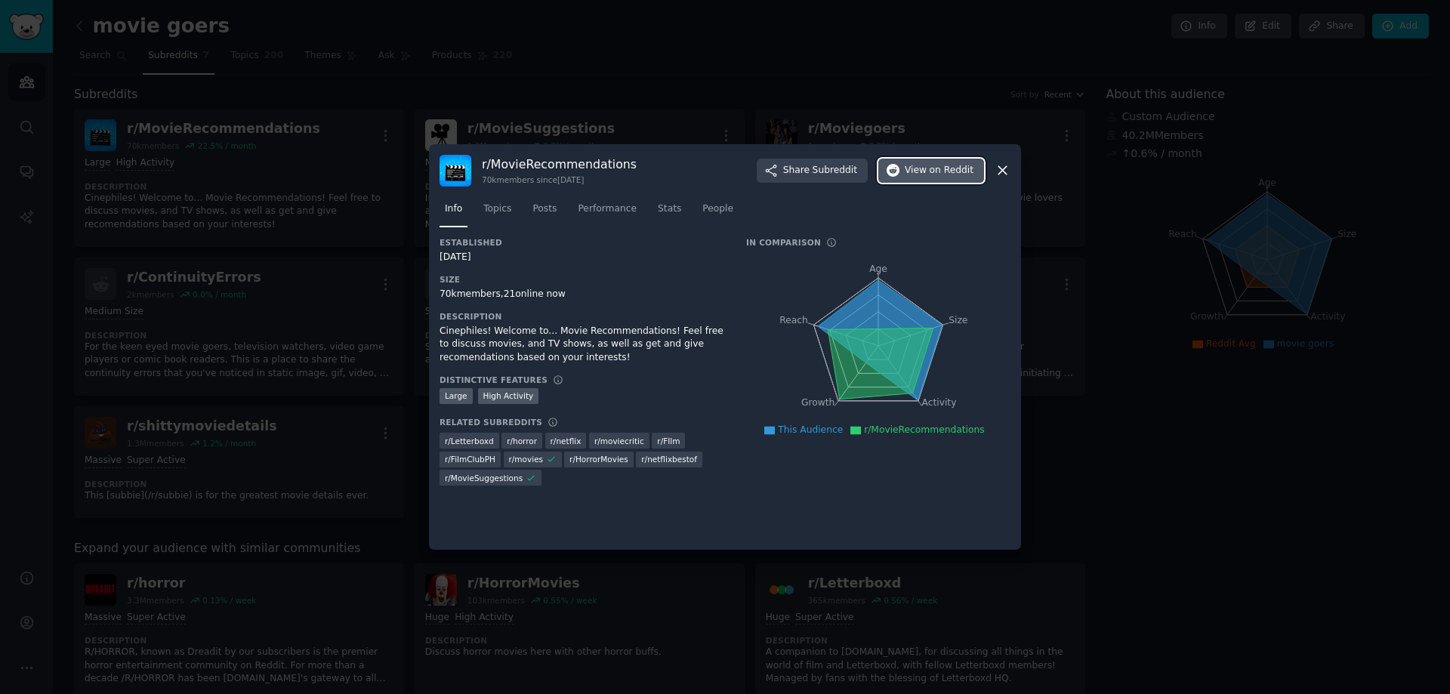
click at [939, 170] on span "on Reddit" at bounding box center [951, 171] width 44 height 14
